Goal: Information Seeking & Learning: Learn about a topic

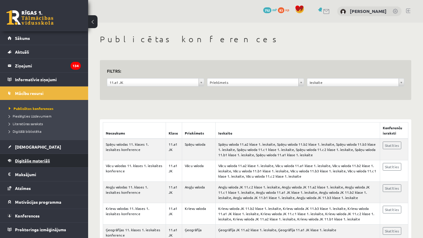
click at [28, 162] on span "Digitālie materiāli" at bounding box center [32, 160] width 35 height 5
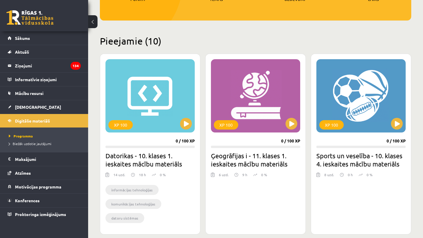
scroll to position [131, 0]
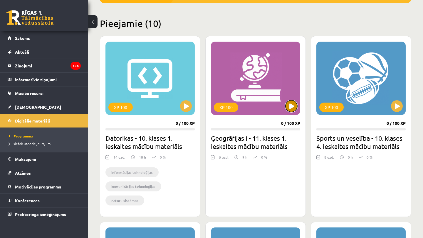
click at [293, 106] on button at bounding box center [291, 106] width 12 height 12
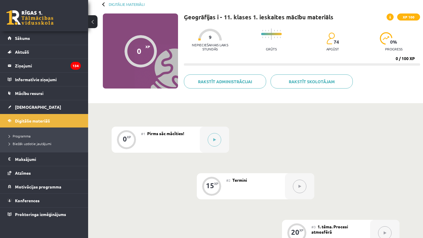
scroll to position [51, 0]
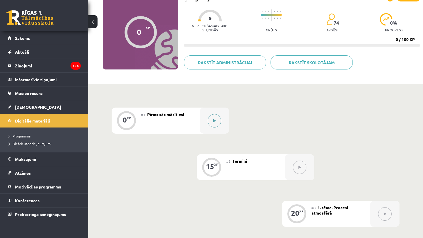
click at [217, 120] on button at bounding box center [215, 121] width 14 height 14
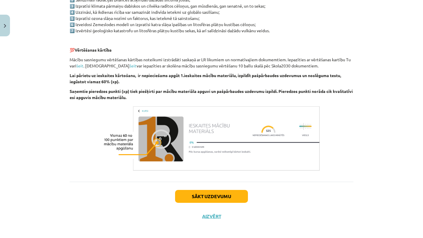
scroll to position [324, 0]
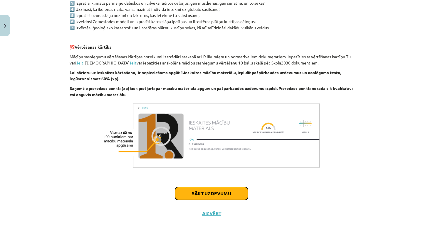
click at [208, 197] on button "Sākt uzdevumu" at bounding box center [211, 193] width 73 height 13
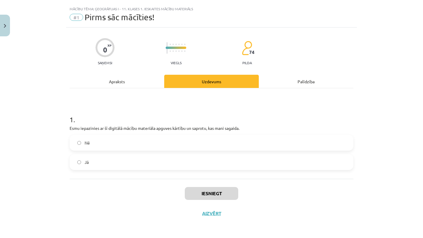
click at [154, 143] on label "Nē" at bounding box center [211, 143] width 283 height 15
click at [145, 166] on label "Jā" at bounding box center [211, 162] width 283 height 15
click at [195, 195] on button "Iesniegt" at bounding box center [211, 193] width 53 height 13
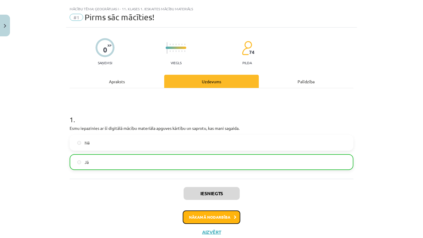
click at [213, 214] on button "Nākamā nodarbība" at bounding box center [212, 218] width 58 height 14
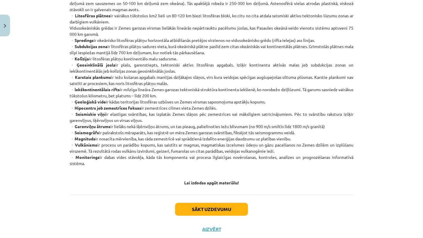
scroll to position [293, 0]
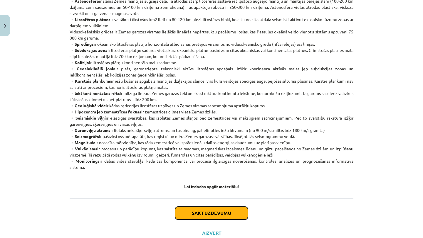
click at [188, 215] on button "Sākt uzdevumu" at bounding box center [211, 213] width 73 height 13
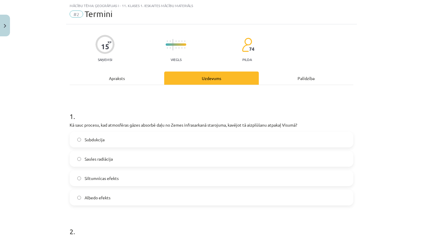
scroll to position [15, 0]
click at [101, 180] on span "Siltumnīcas efekts" at bounding box center [102, 179] width 34 height 6
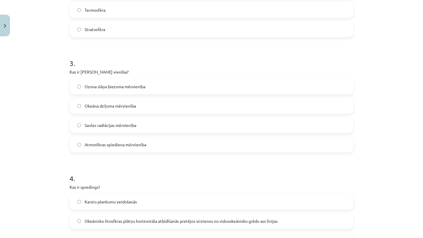
scroll to position [301, 0]
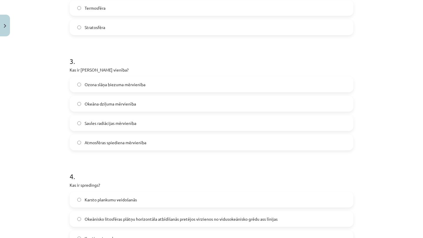
click at [86, 87] on span "Ozona slāņa biezuma mērvienība" at bounding box center [115, 85] width 61 height 6
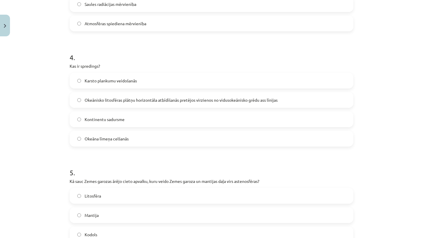
scroll to position [420, 0]
click at [114, 97] on span "Okeānisko litosfēras plātņu horizontāla atbīdīšanās pretējos virzienos no vidus…" at bounding box center [181, 100] width 193 height 6
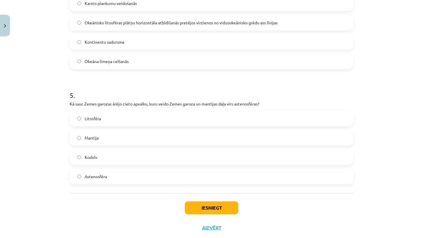
scroll to position [498, 0]
click at [96, 158] on span "Kodols" at bounding box center [91, 157] width 13 height 6
click at [96, 119] on span "Litosfēra" at bounding box center [93, 118] width 16 height 6
click at [214, 210] on button "Iesniegt" at bounding box center [211, 207] width 53 height 13
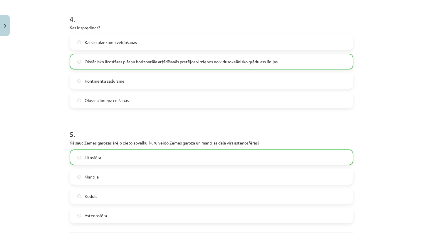
scroll to position [530, 0]
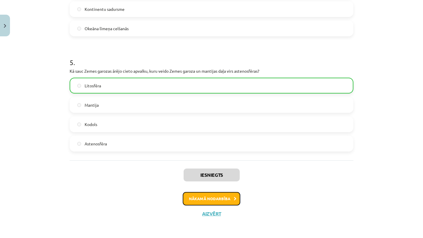
click at [209, 199] on button "Nākamā nodarbība" at bounding box center [212, 199] width 58 height 14
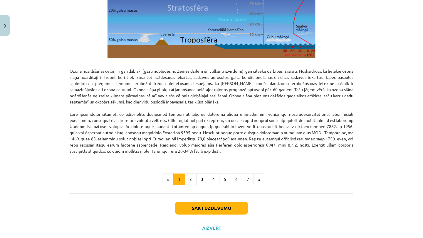
scroll to position [721, 0]
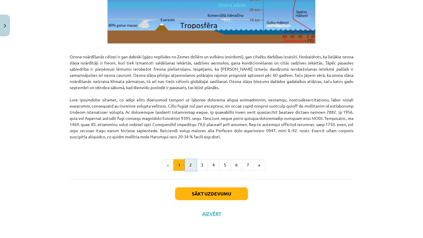
click at [189, 165] on button "2" at bounding box center [191, 165] width 12 height 12
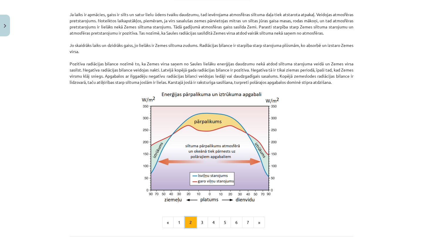
scroll to position [436, 0]
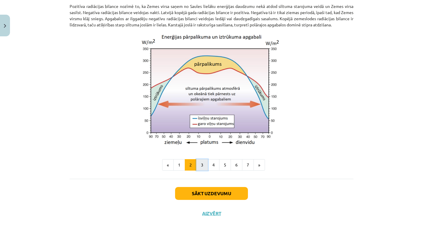
click at [203, 167] on button "3" at bounding box center [202, 165] width 12 height 12
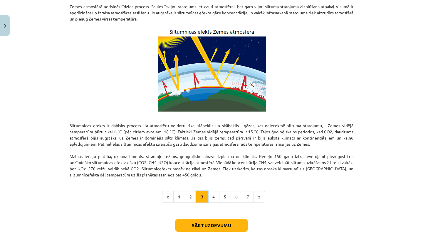
scroll to position [312, 0]
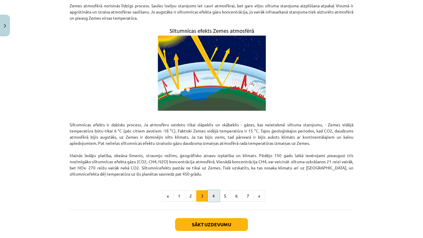
click at [214, 194] on button "4" at bounding box center [214, 197] width 12 height 12
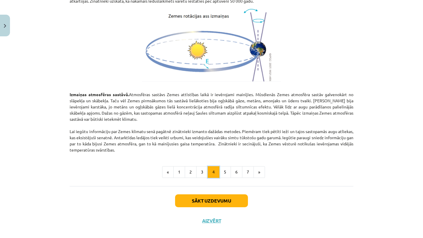
scroll to position [649, 0]
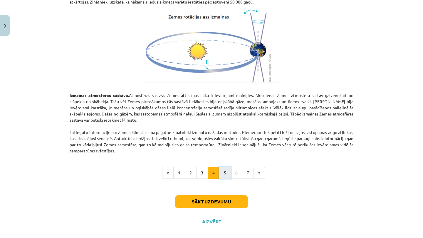
click at [223, 174] on button "5" at bounding box center [225, 173] width 12 height 12
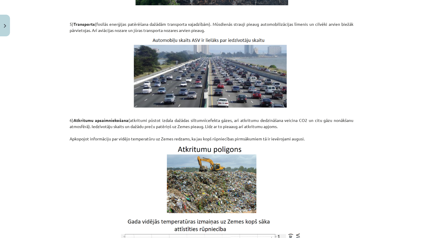
scroll to position [791, 0]
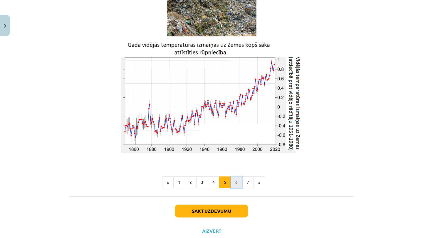
click at [232, 183] on button "6" at bounding box center [237, 183] width 12 height 12
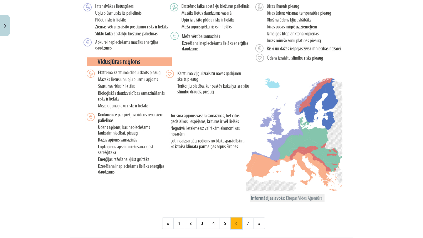
scroll to position [1119, 0]
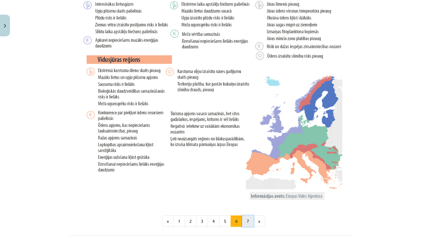
click at [253, 222] on button "7" at bounding box center [248, 222] width 12 height 12
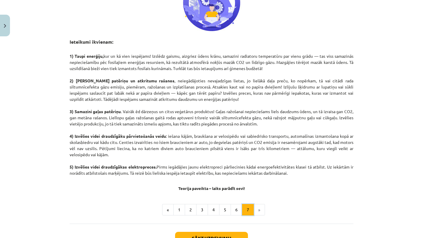
scroll to position [250, 0]
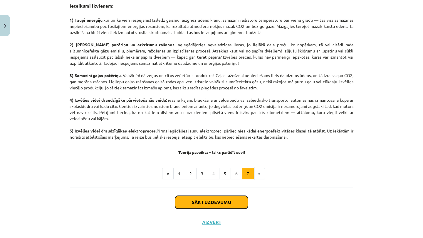
click at [219, 198] on button "Sākt uzdevumu" at bounding box center [211, 202] width 73 height 13
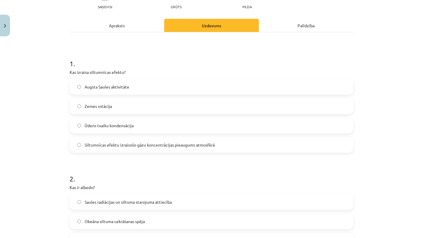
scroll to position [68, 0]
click at [118, 146] on span "Siltumnīcas efektu izraisošo gāzu koncentrācijas pieaugums atmosfērā" at bounding box center [150, 145] width 130 height 6
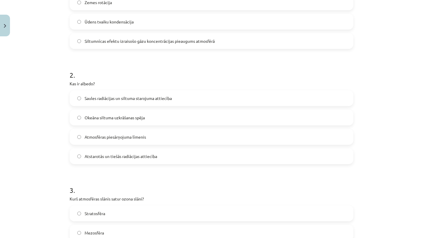
scroll to position [183, 0]
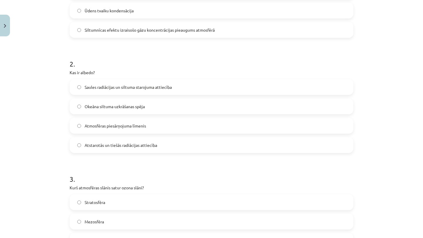
click at [115, 87] on span "Saules radiācijas un siltuma starojuma attiecība" at bounding box center [128, 87] width 87 height 6
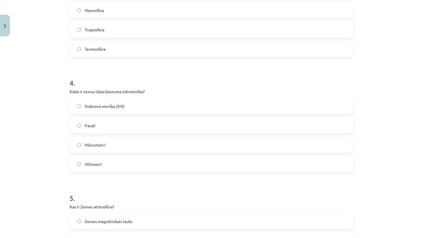
scroll to position [397, 0]
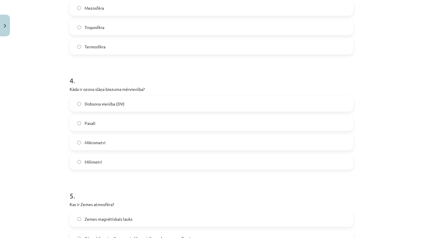
click at [117, 101] on span "Dobsona vienība (DV)" at bounding box center [105, 104] width 40 height 6
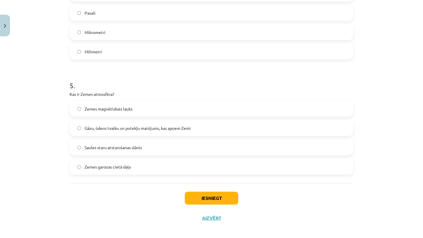
scroll to position [510, 0]
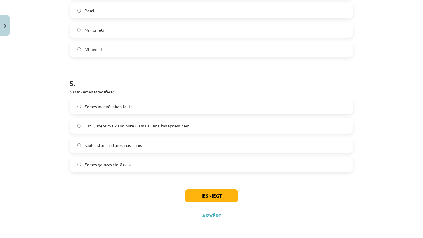
click at [105, 129] on label "Gāzu, ūdens tvaiku un putekļu maisījums, kas apņem Zemi" at bounding box center [211, 126] width 283 height 15
click at [209, 196] on button "Iesniegt" at bounding box center [211, 196] width 53 height 13
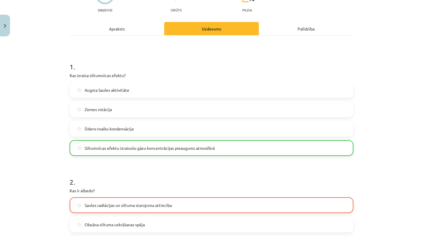
scroll to position [66, 0]
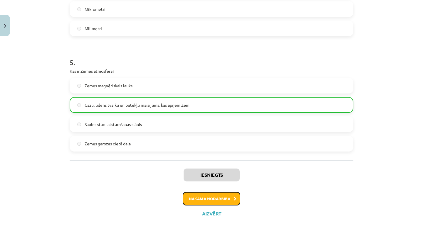
click at [214, 194] on button "Nākamā nodarbība" at bounding box center [212, 199] width 58 height 14
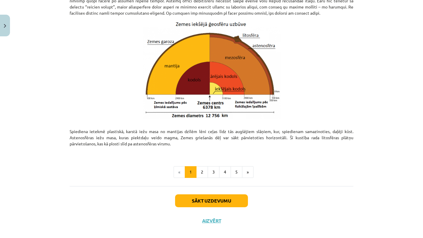
scroll to position [597, 0]
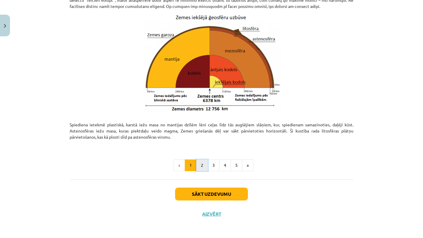
click at [206, 165] on button "2" at bounding box center [202, 166] width 12 height 12
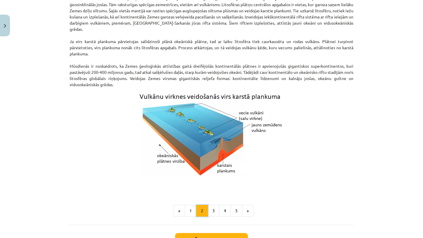
scroll to position [550, 0]
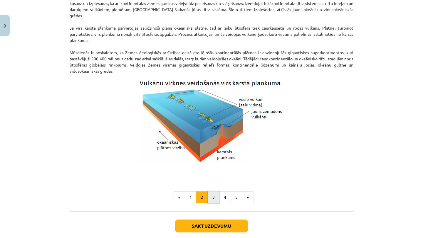
click at [214, 198] on button "3" at bounding box center [214, 198] width 12 height 12
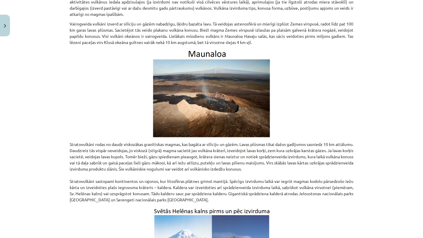
scroll to position [858, 0]
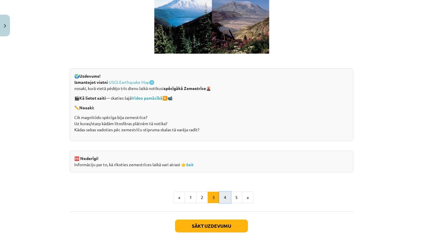
click at [228, 202] on button "4" at bounding box center [225, 198] width 12 height 12
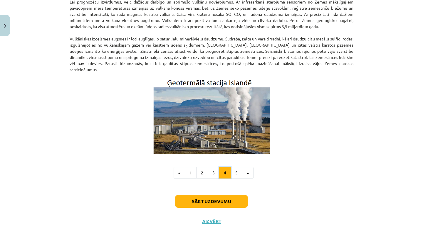
scroll to position [174, 0]
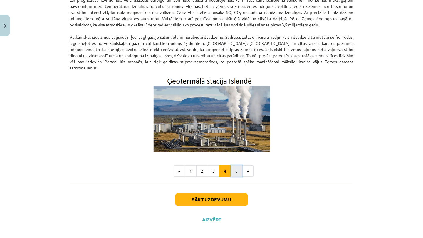
click at [235, 169] on button "5" at bounding box center [237, 172] width 12 height 12
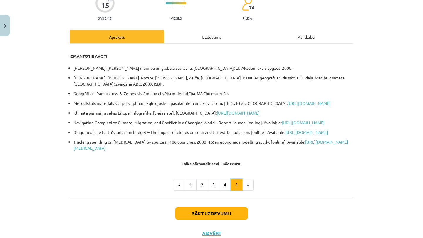
scroll to position [56, 0]
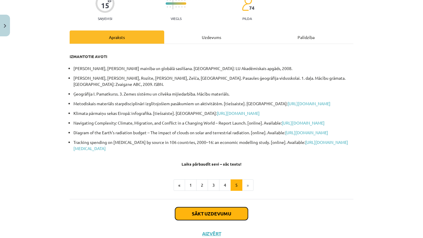
click at [216, 221] on button "Sākt uzdevumu" at bounding box center [211, 214] width 73 height 13
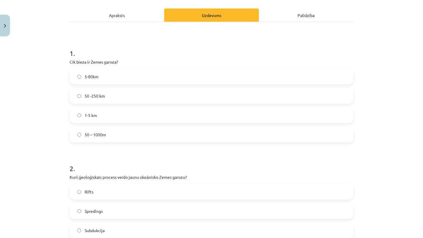
scroll to position [84, 0]
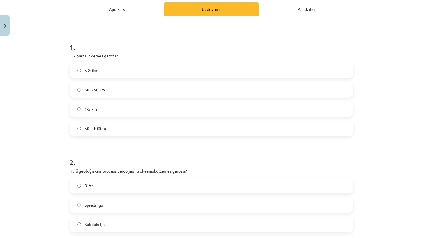
click at [95, 71] on span "5-80km" at bounding box center [92, 71] width 14 height 6
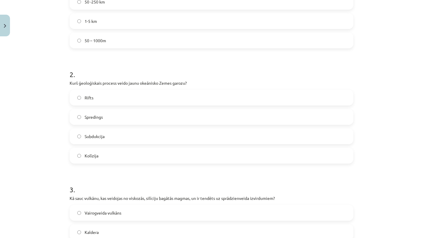
scroll to position [177, 0]
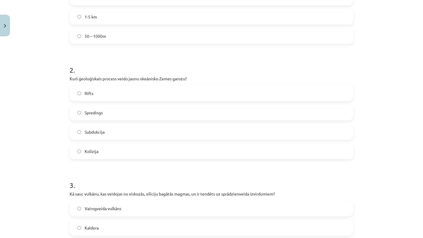
click at [81, 116] on label "Spredings" at bounding box center [211, 112] width 283 height 15
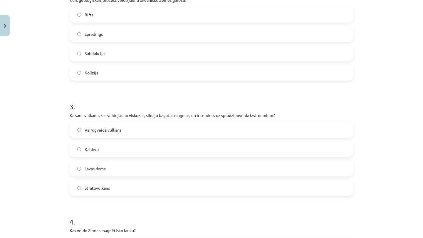
scroll to position [256, 0]
click at [89, 190] on span "Stratovulkāns" at bounding box center [97, 188] width 25 height 6
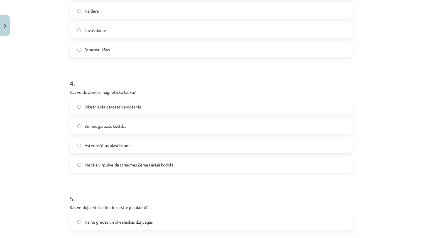
scroll to position [395, 0]
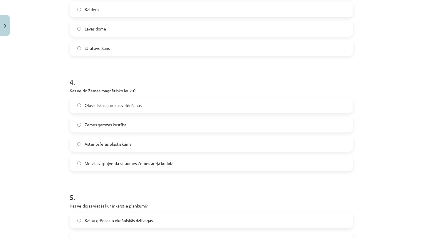
click at [95, 167] on label "Metāla virpuļveida straumes Zemes ārējā kodolā" at bounding box center [211, 163] width 283 height 15
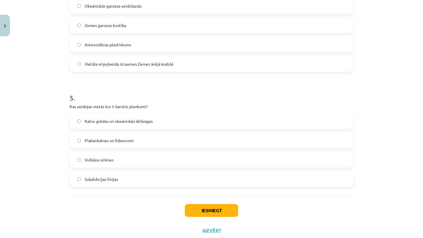
scroll to position [498, 0]
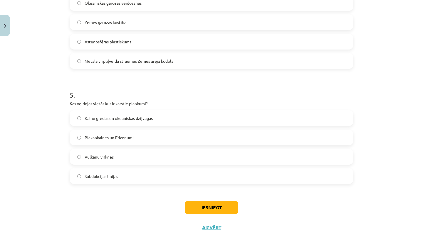
click at [104, 159] on span "Vulkānu virknes" at bounding box center [99, 157] width 29 height 6
click at [213, 213] on button "Iesniegt" at bounding box center [211, 207] width 53 height 13
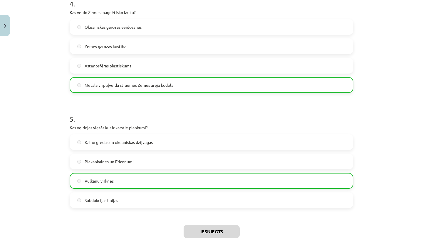
scroll to position [530, 0]
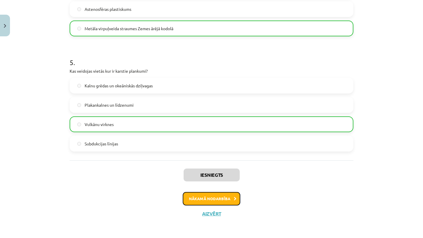
click at [215, 196] on button "Nākamā nodarbība" at bounding box center [212, 199] width 58 height 14
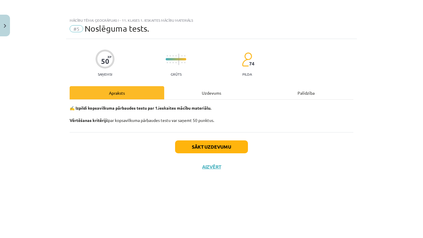
scroll to position [0, 0]
click at [211, 148] on button "Sākt uzdevumu" at bounding box center [211, 147] width 73 height 13
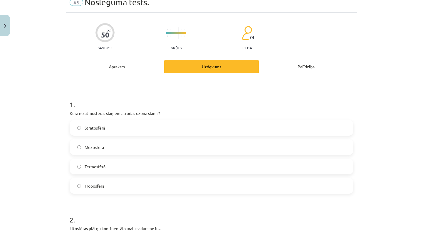
scroll to position [30, 0]
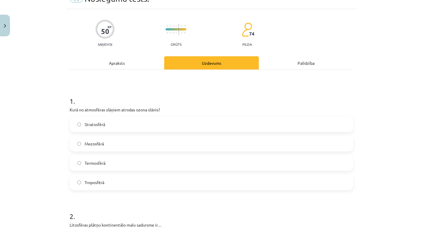
click at [149, 127] on label "Stratosfērā" at bounding box center [211, 124] width 283 height 15
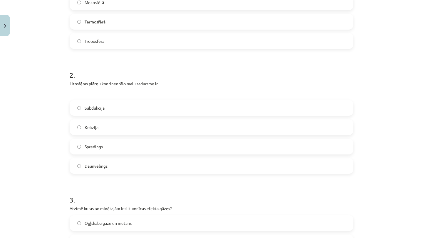
scroll to position [175, 0]
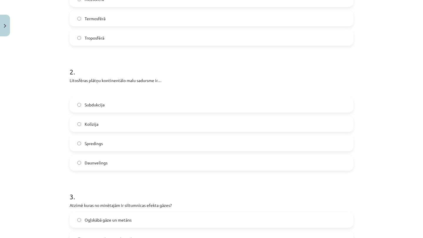
click at [103, 145] on label "Spredings" at bounding box center [211, 143] width 283 height 15
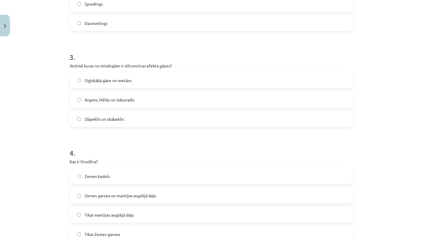
scroll to position [318, 0]
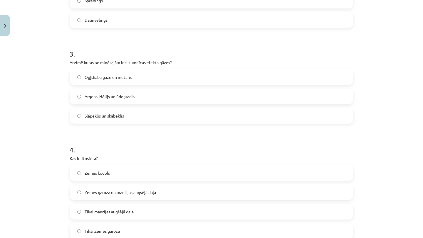
click at [98, 78] on span "Ogļskābā gāze un metāns" at bounding box center [108, 77] width 47 height 6
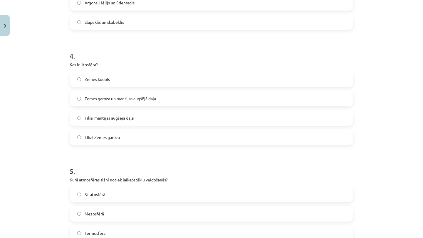
scroll to position [412, 0]
click at [100, 95] on label "Zemes garoza un mantijas augšējā daļa" at bounding box center [211, 98] width 283 height 15
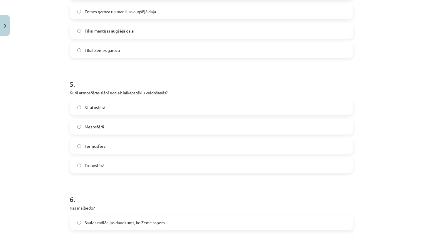
scroll to position [504, 0]
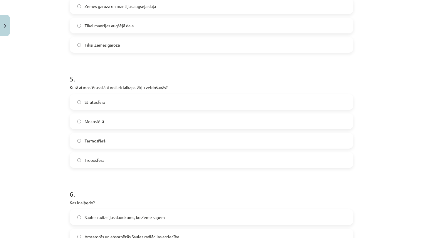
click at [96, 102] on span "Stratosfērā" at bounding box center [95, 102] width 21 height 6
click at [93, 157] on span "Troposfērā" at bounding box center [95, 160] width 20 height 6
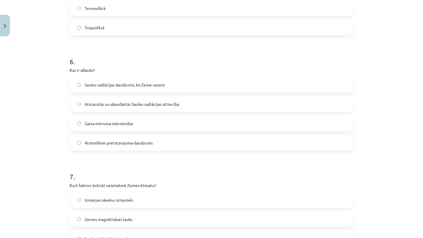
scroll to position [640, 0]
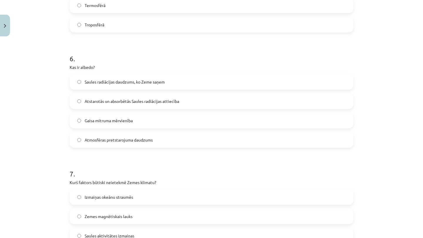
click at [96, 101] on span "Atstarotās un absorbētās Saules radiācijas attiecība" at bounding box center [132, 101] width 95 height 6
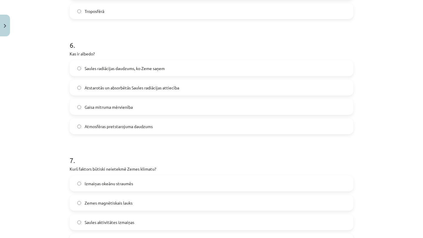
scroll to position [656, 0]
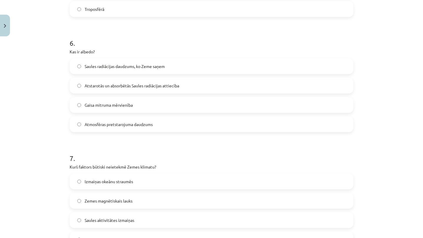
click at [81, 64] on label "Saules radiācijas daudzums, ko Zeme saņem" at bounding box center [211, 66] width 283 height 15
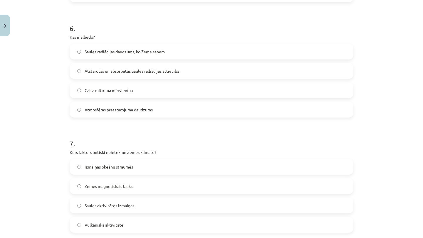
scroll to position [671, 0]
click at [86, 72] on span "Atstarotās un absorbētās Saules radiācijas attiecība" at bounding box center [132, 70] width 95 height 6
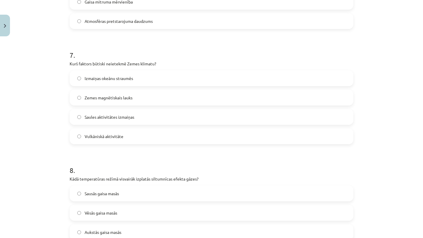
scroll to position [759, 0]
click at [96, 99] on span "Zemes magnētiskais lauks" at bounding box center [109, 98] width 48 height 6
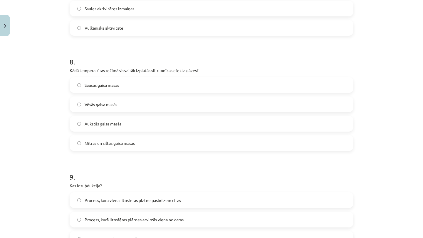
scroll to position [869, 0]
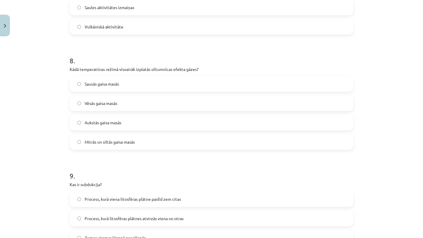
click at [92, 145] on span "Mitrās un siltās gaisa masās" at bounding box center [110, 142] width 50 height 6
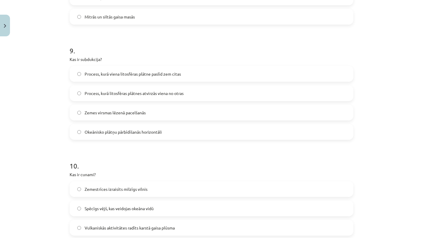
scroll to position [995, 0]
click at [99, 71] on span "Process, kurā viena litosfēras plātne paslīd zem citas" at bounding box center [133, 73] width 96 height 6
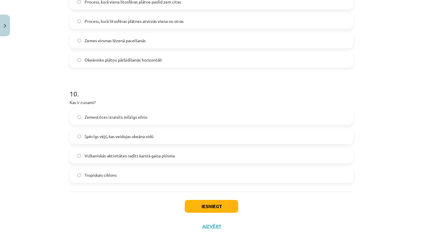
scroll to position [1071, 0]
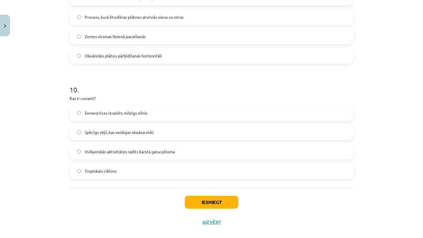
click at [124, 112] on span "Zemestrīces izraisīts milzīgs vilnis" at bounding box center [116, 113] width 63 height 6
click at [203, 206] on button "Iesniegt" at bounding box center [211, 202] width 53 height 13
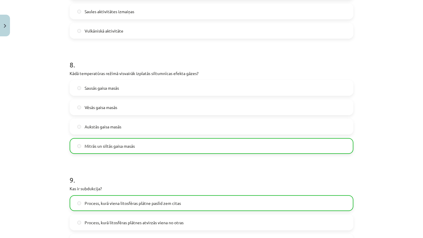
scroll to position [1098, 0]
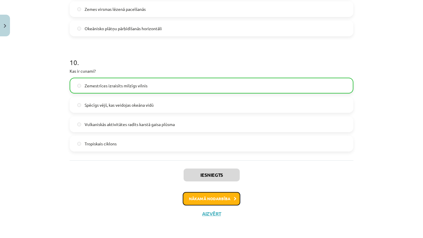
click at [211, 195] on button "Nākamā nodarbība" at bounding box center [212, 199] width 58 height 14
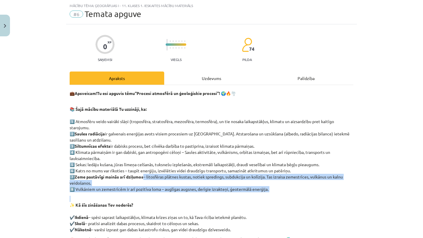
drag, startPoint x: 211, startPoint y: 195, endPoint x: 208, endPoint y: 180, distance: 15.7
click at [208, 180] on div "💼 Apsveicam! Tu esi apguvis tēmu “Procesi atmosfērā un ģeoloģiskie procesi” ! 🌍…" at bounding box center [212, 176] width 284 height 172
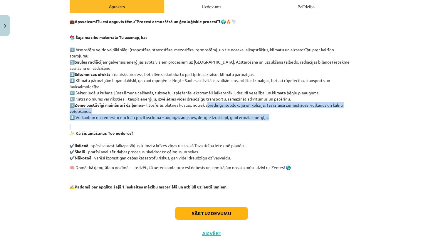
scroll to position [107, 0]
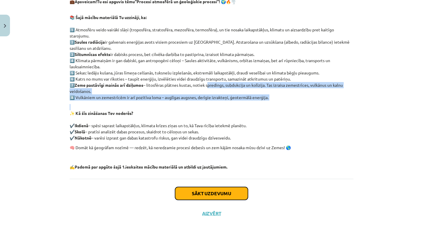
click at [195, 191] on button "Sākt uzdevumu" at bounding box center [211, 193] width 73 height 13
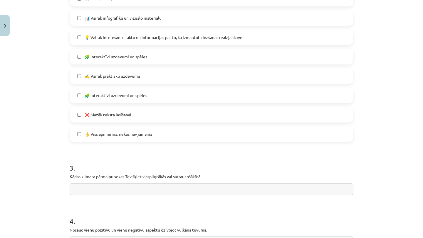
scroll to position [450, 0]
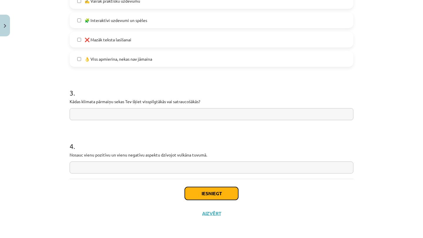
click at [199, 196] on button "Iesniegt" at bounding box center [211, 193] width 53 height 13
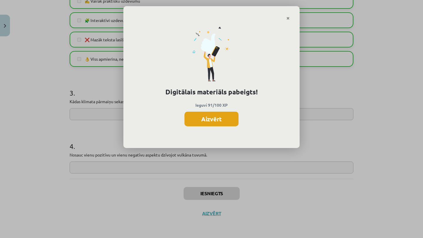
click at [216, 120] on button "Aizvērt" at bounding box center [211, 119] width 54 height 15
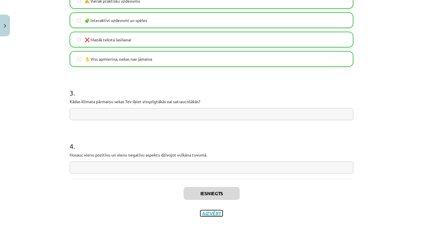
click at [211, 214] on button "Aizvērt" at bounding box center [211, 214] width 22 height 6
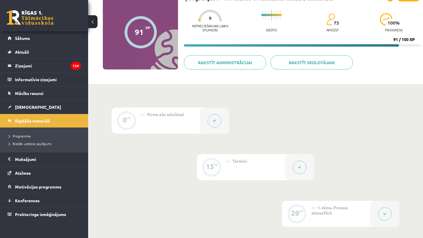
drag, startPoint x: 90, startPoint y: 88, endPoint x: 72, endPoint y: 88, distance: 17.9
click at [37, 105] on link "[DEMOGRAPHIC_DATA]" at bounding box center [44, 107] width 73 height 14
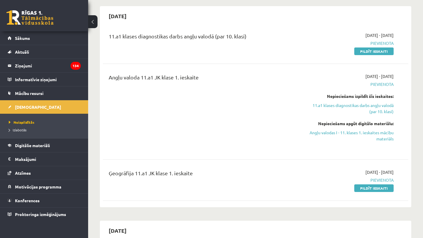
scroll to position [65, 0]
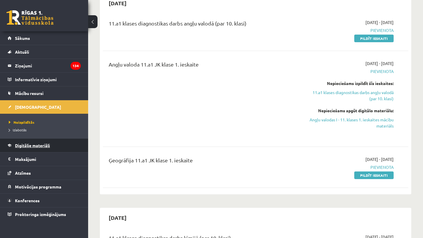
click at [26, 146] on span "Digitālie materiāli" at bounding box center [32, 145] width 35 height 5
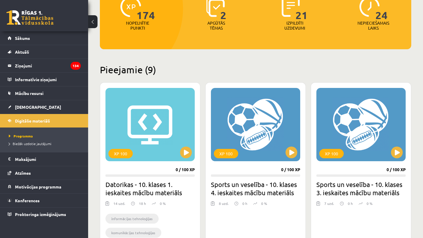
scroll to position [84, 0]
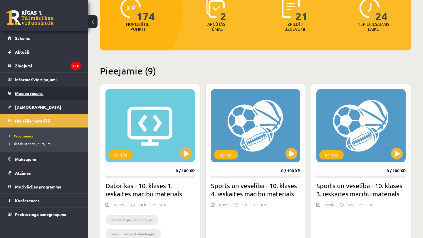
click at [41, 99] on link "Mācību resursi" at bounding box center [44, 94] width 73 height 14
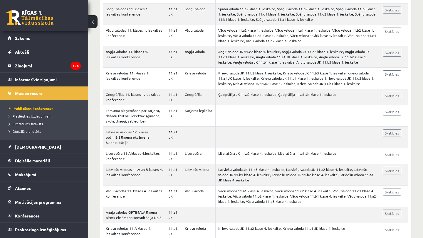
scroll to position [139, 0]
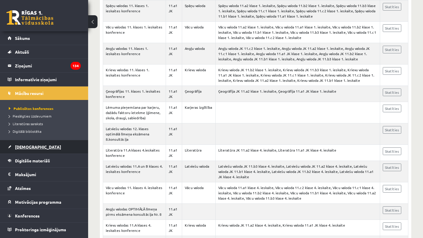
click at [25, 146] on span "[DEMOGRAPHIC_DATA]" at bounding box center [38, 147] width 46 height 5
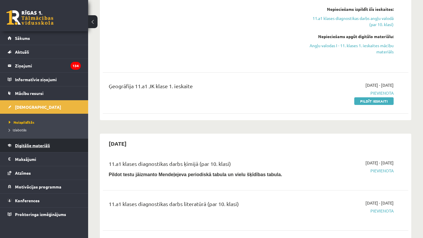
click at [32, 145] on span "Digitālie materiāli" at bounding box center [32, 145] width 35 height 5
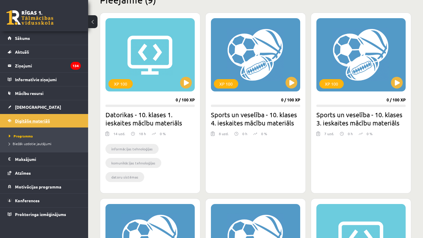
scroll to position [163, 0]
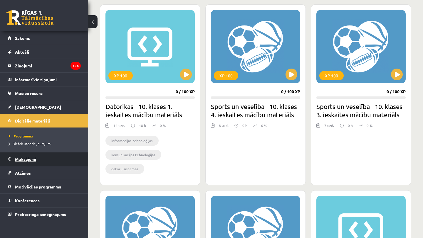
click at [29, 162] on legend "Maksājumi 0" at bounding box center [48, 160] width 66 height 14
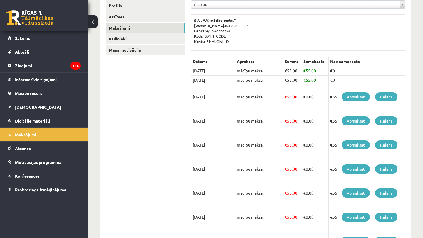
scroll to position [87, 0]
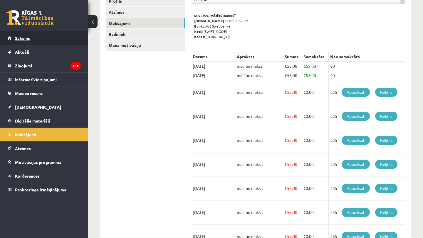
click at [39, 39] on link "Sākums" at bounding box center [44, 38] width 73 height 14
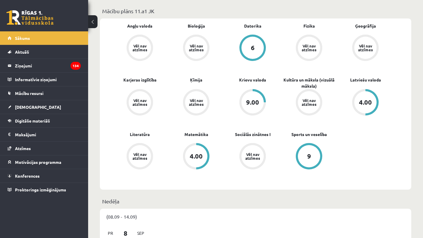
scroll to position [174, 0]
